Goal: Communication & Community: Share content

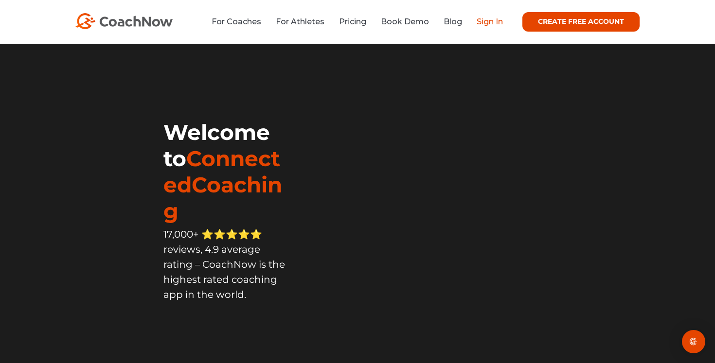
click at [496, 21] on link "Sign In" at bounding box center [490, 21] width 26 height 9
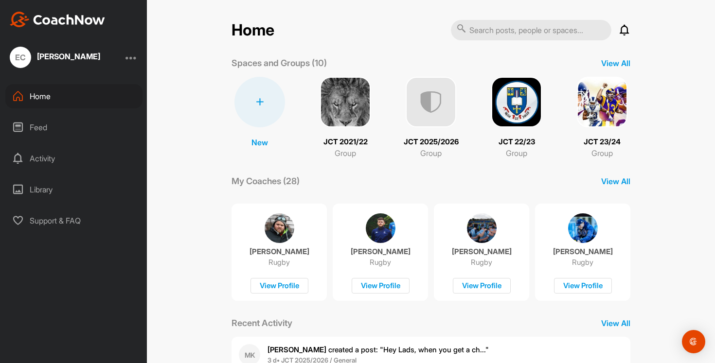
click at [445, 102] on img at bounding box center [431, 102] width 51 height 51
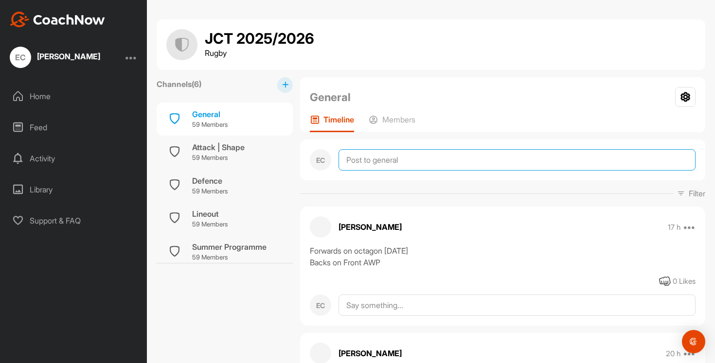
click at [367, 161] on textarea at bounding box center [516, 159] width 357 height 21
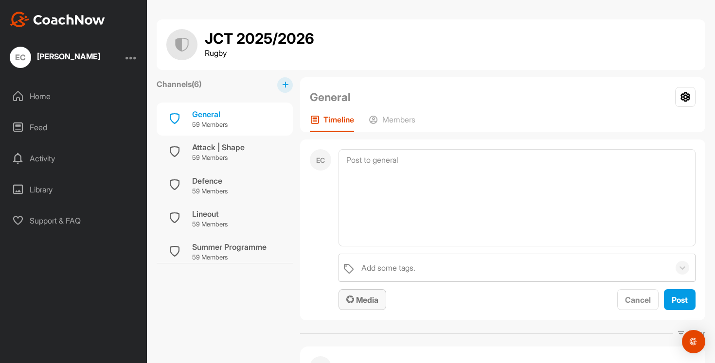
click at [370, 299] on span "Media" at bounding box center [362, 300] width 32 height 10
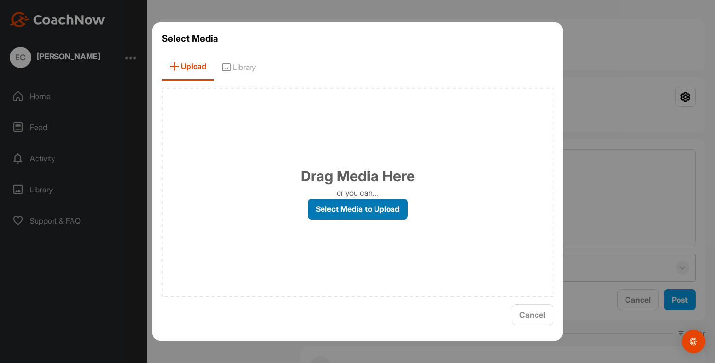
click at [364, 214] on label "Select Media to Upload" at bounding box center [358, 209] width 100 height 21
click at [0, 0] on input "Select Media to Upload" at bounding box center [0, 0] width 0 height 0
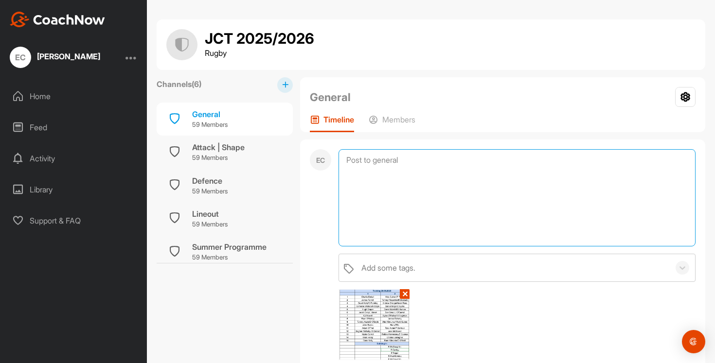
click at [417, 182] on textarea at bounding box center [516, 197] width 357 height 97
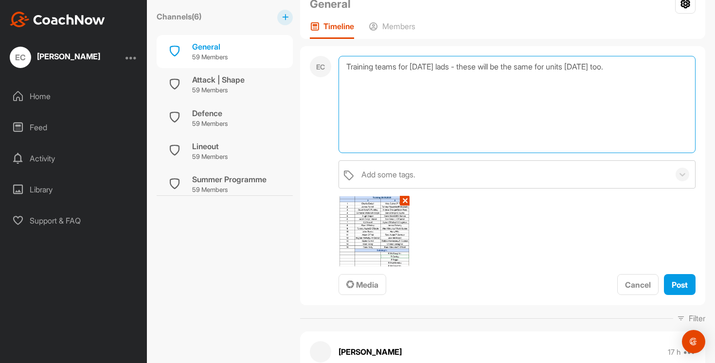
scroll to position [95, 0]
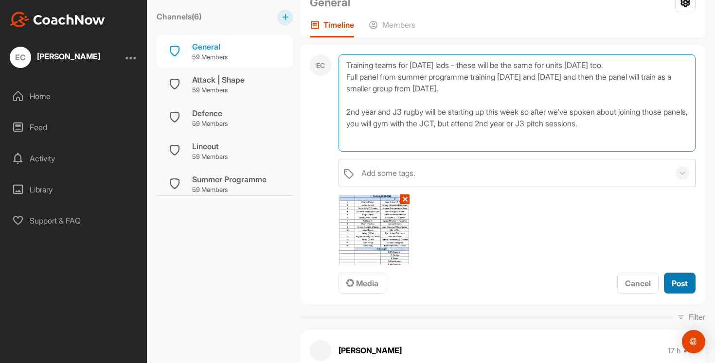
type textarea "Training teams for [DATE] lads - these will be the same for units [DATE] too. F…"
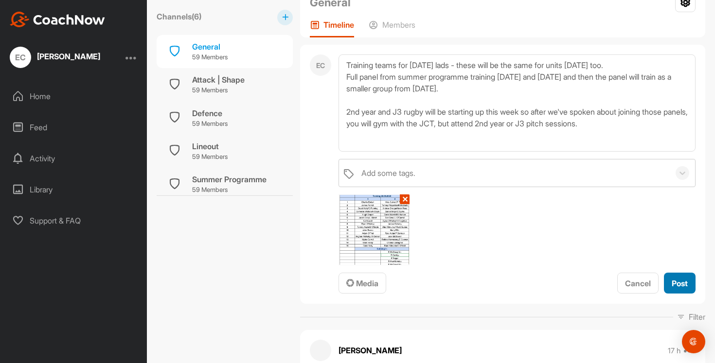
click at [683, 286] on span "Post" at bounding box center [680, 284] width 16 height 10
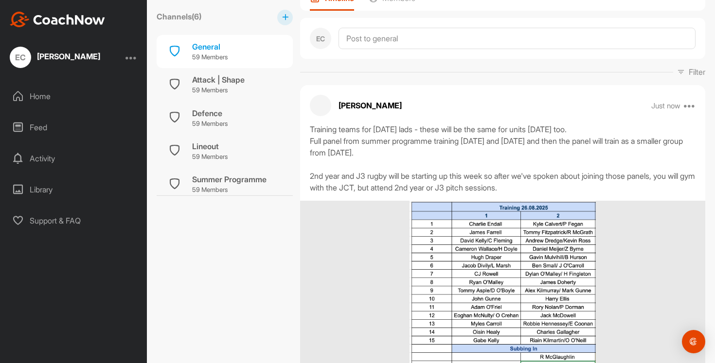
scroll to position [0, 0]
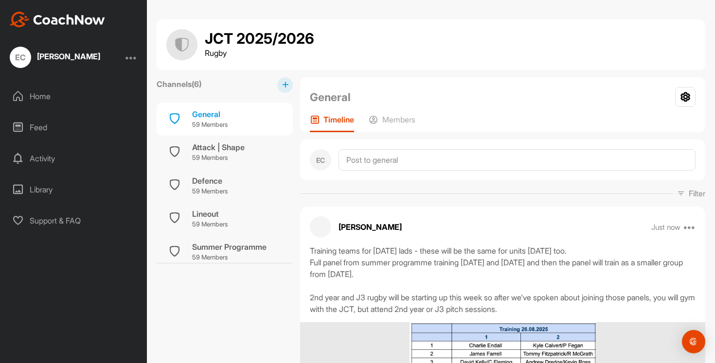
click at [42, 95] on div "Home" at bounding box center [73, 96] width 137 height 24
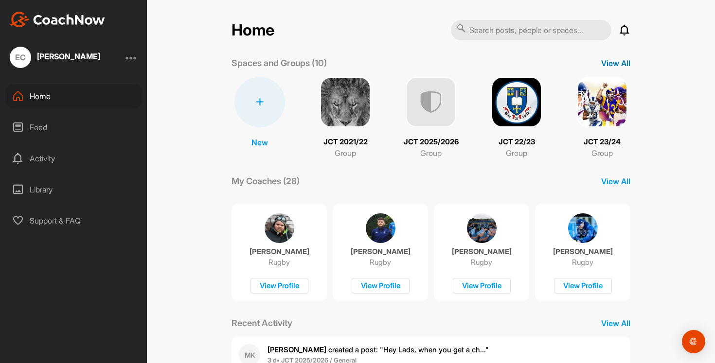
click at [616, 65] on p "View All" at bounding box center [615, 63] width 29 height 12
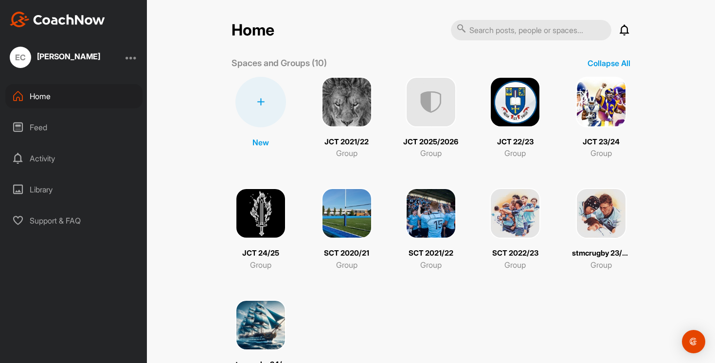
click at [253, 218] on img at bounding box center [260, 213] width 51 height 51
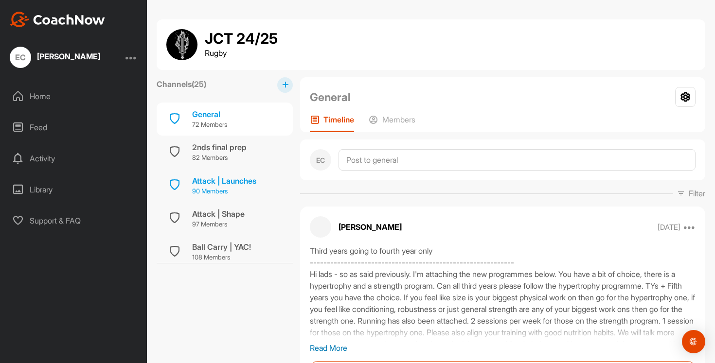
click at [226, 190] on p "90 Members" at bounding box center [224, 192] width 64 height 10
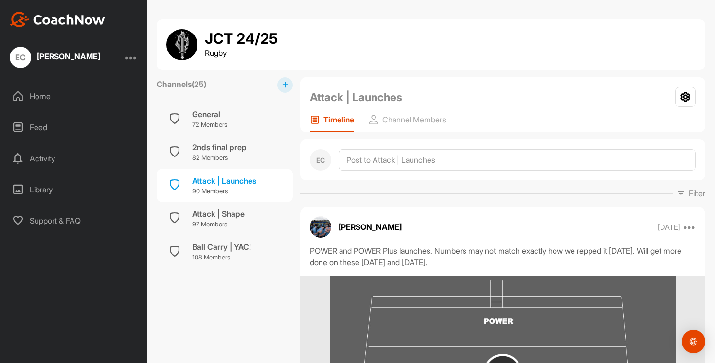
click at [57, 89] on div "Home" at bounding box center [73, 96] width 137 height 24
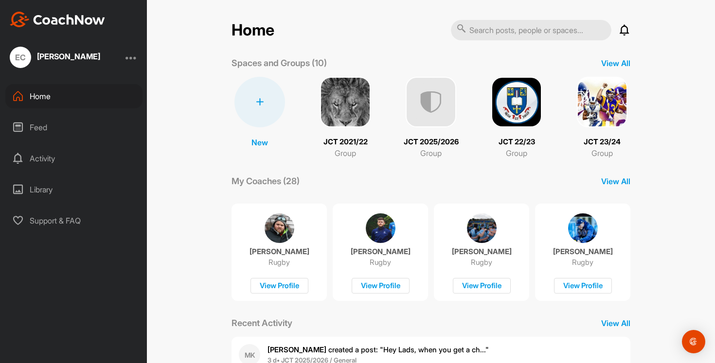
click at [518, 93] on img at bounding box center [516, 102] width 51 height 51
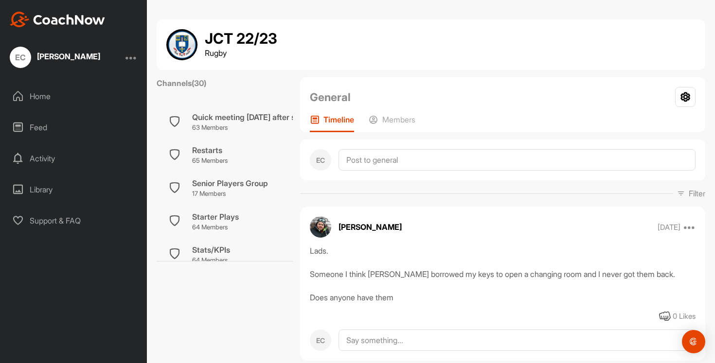
scroll to position [668, 0]
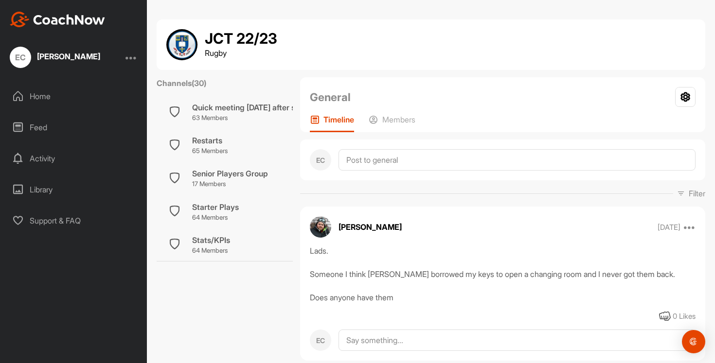
click at [204, 214] on p "64 Members" at bounding box center [215, 218] width 47 height 10
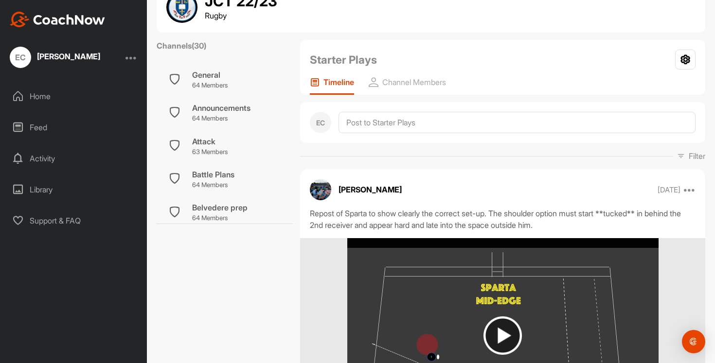
scroll to position [18, 0]
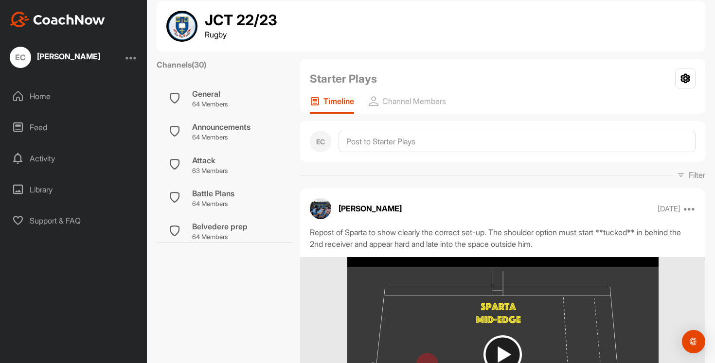
click at [40, 93] on div "Home" at bounding box center [73, 96] width 137 height 24
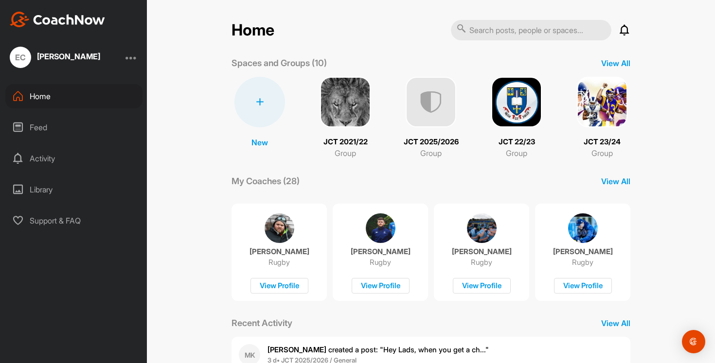
click at [594, 100] on img at bounding box center [602, 102] width 51 height 51
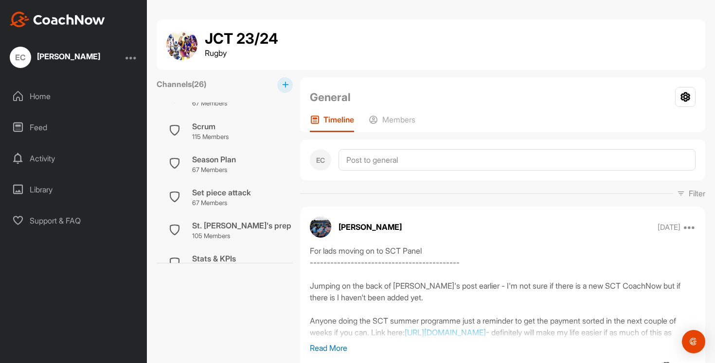
scroll to position [587, 0]
click at [226, 202] on p "67 Members" at bounding box center [221, 201] width 59 height 10
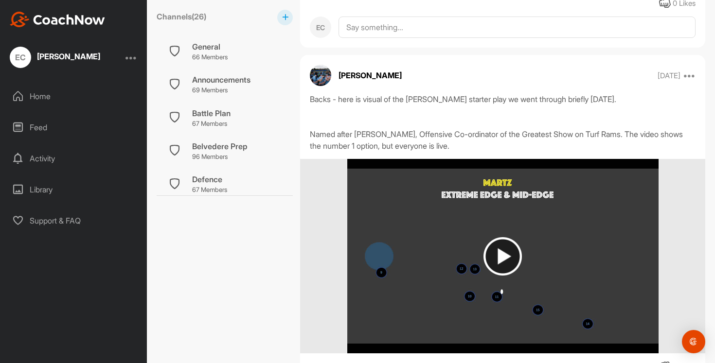
scroll to position [3291, 0]
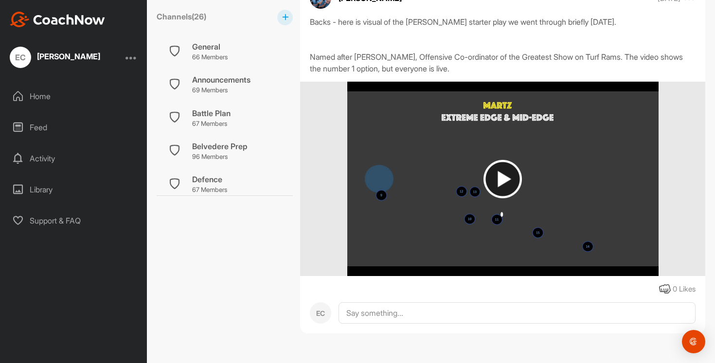
click at [51, 99] on div "Home" at bounding box center [73, 96] width 137 height 24
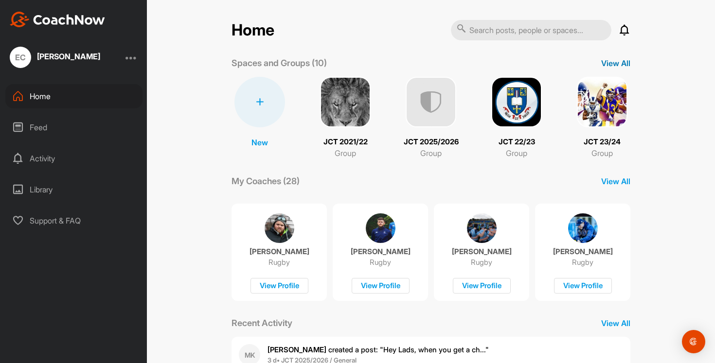
click at [620, 63] on p "View All" at bounding box center [615, 63] width 29 height 12
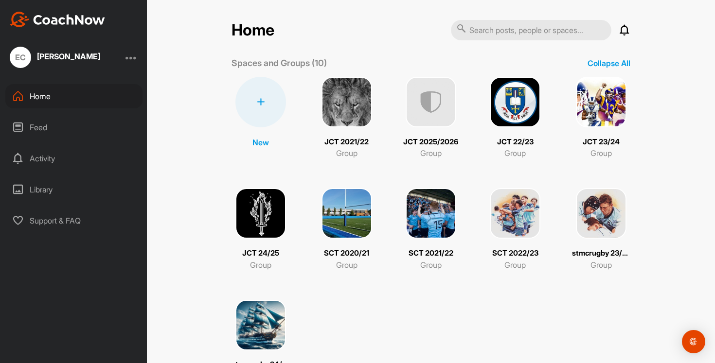
click at [266, 221] on img at bounding box center [260, 213] width 51 height 51
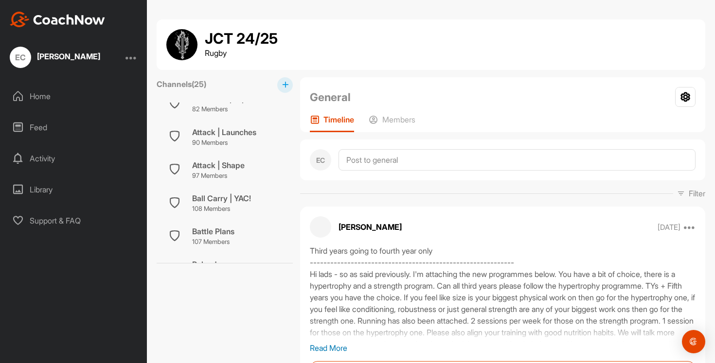
scroll to position [37, 0]
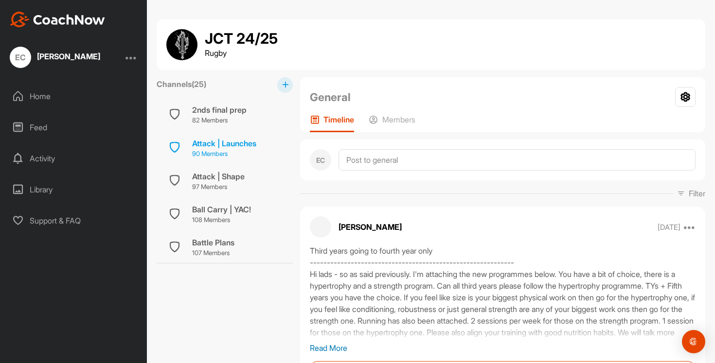
click at [220, 141] on div "Attack | Launches" at bounding box center [224, 144] width 64 height 12
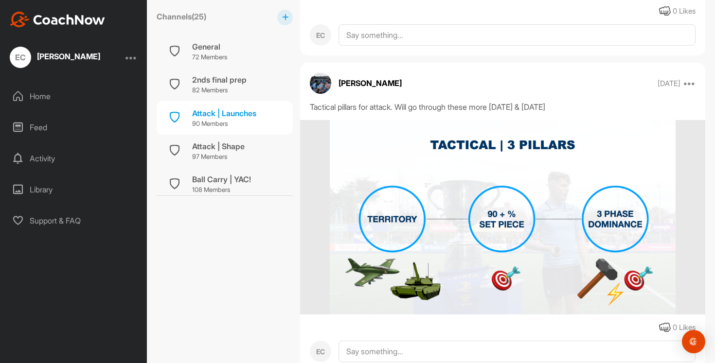
scroll to position [4546, 0]
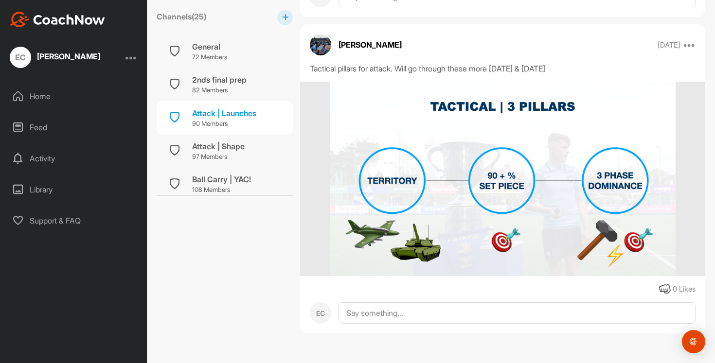
click at [43, 88] on div "Home" at bounding box center [73, 96] width 137 height 24
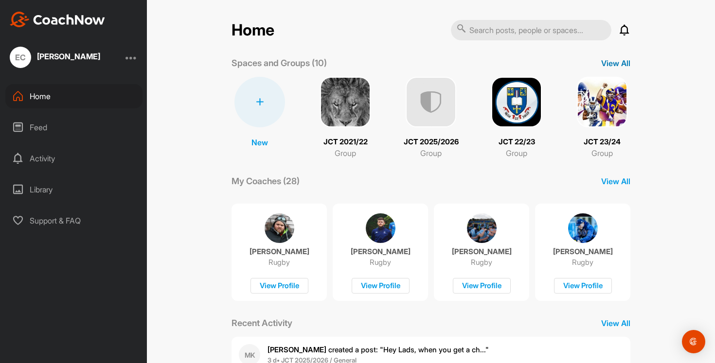
click at [612, 67] on p "View All" at bounding box center [615, 63] width 29 height 12
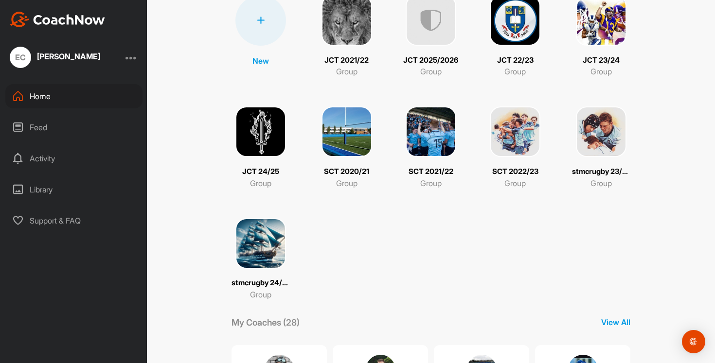
scroll to position [83, 0]
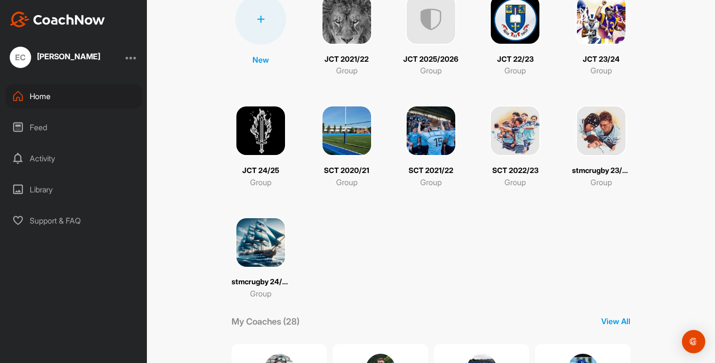
click at [271, 249] on img at bounding box center [260, 242] width 51 height 51
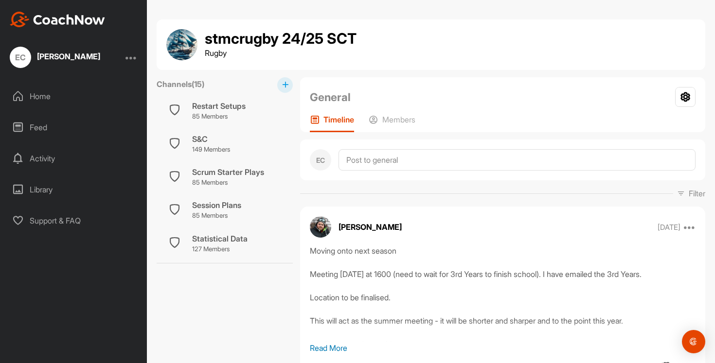
scroll to position [273, 0]
click at [219, 174] on div "Scrum Starter Plays" at bounding box center [228, 173] width 72 height 12
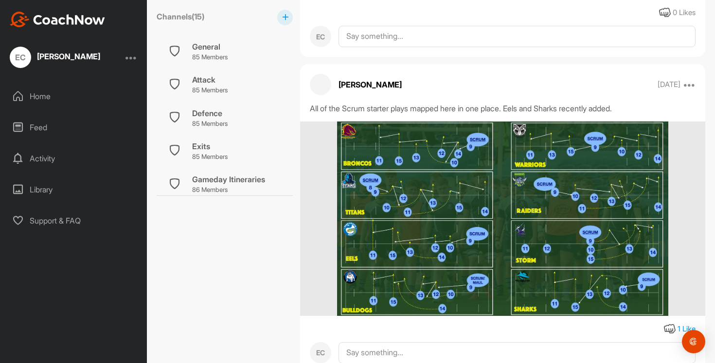
scroll to position [441, 0]
